Goal: Transaction & Acquisition: Purchase product/service

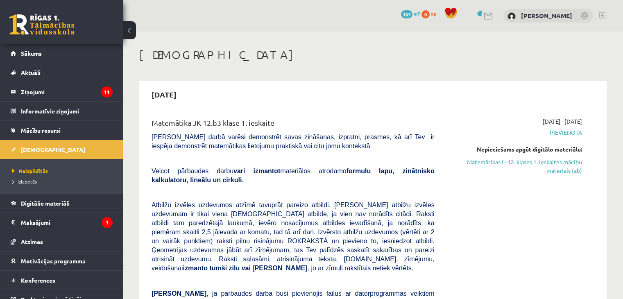
scroll to position [96, 0]
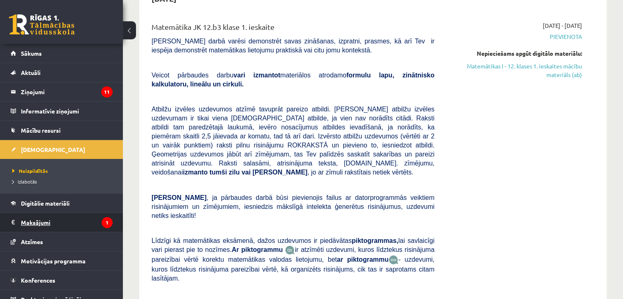
click at [41, 216] on legend "Maksājumi 1" at bounding box center [67, 222] width 92 height 19
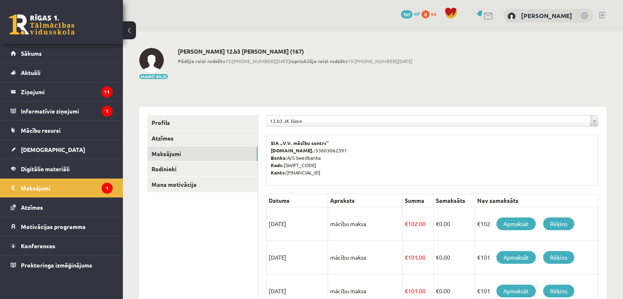
scroll to position [96, 0]
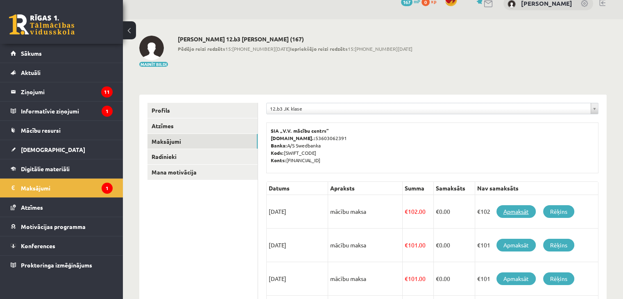
click at [517, 207] on link "Apmaksāt" at bounding box center [515, 211] width 39 height 13
